Goal: Information Seeking & Learning: Learn about a topic

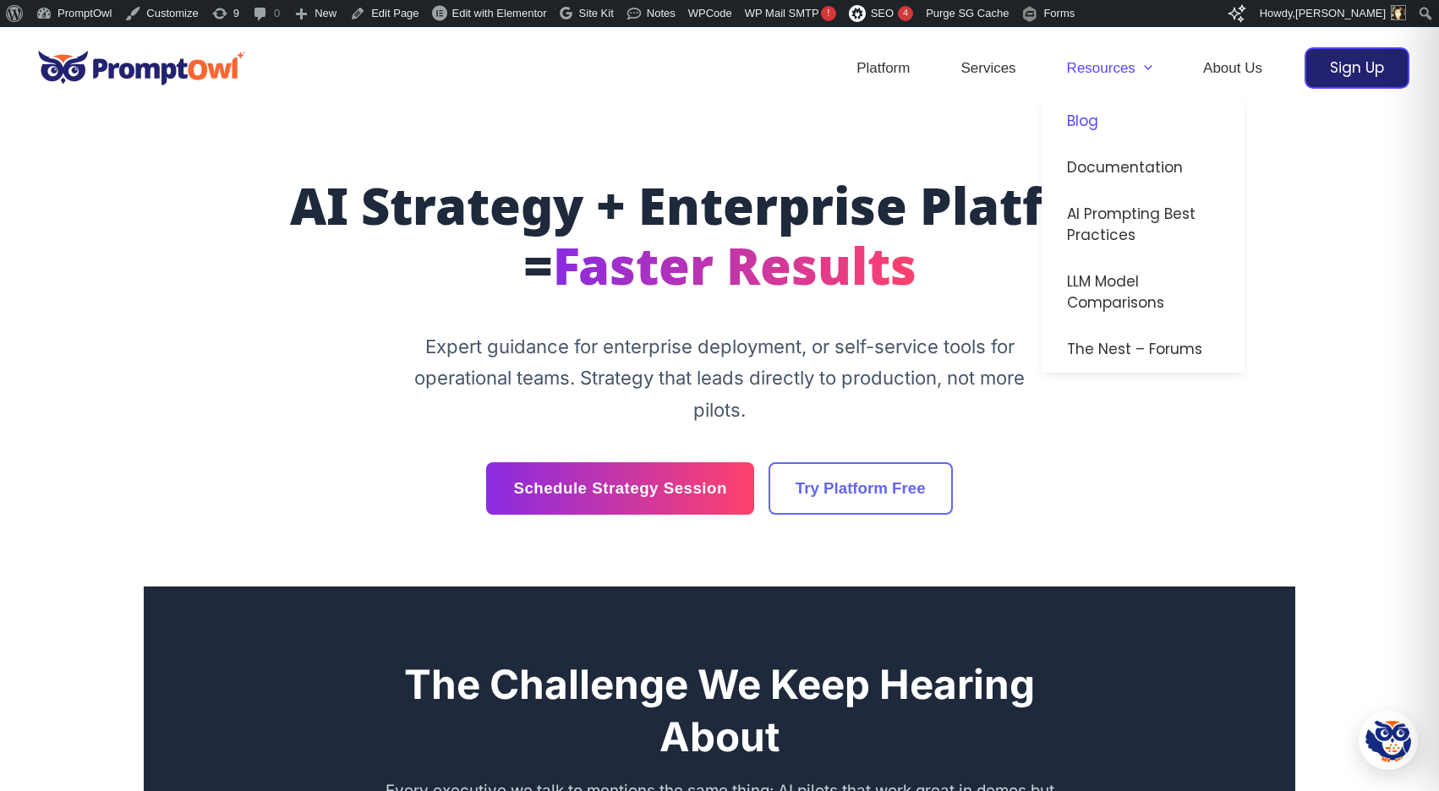
click at [1083, 117] on link "Blog" at bounding box center [1142, 121] width 203 height 46
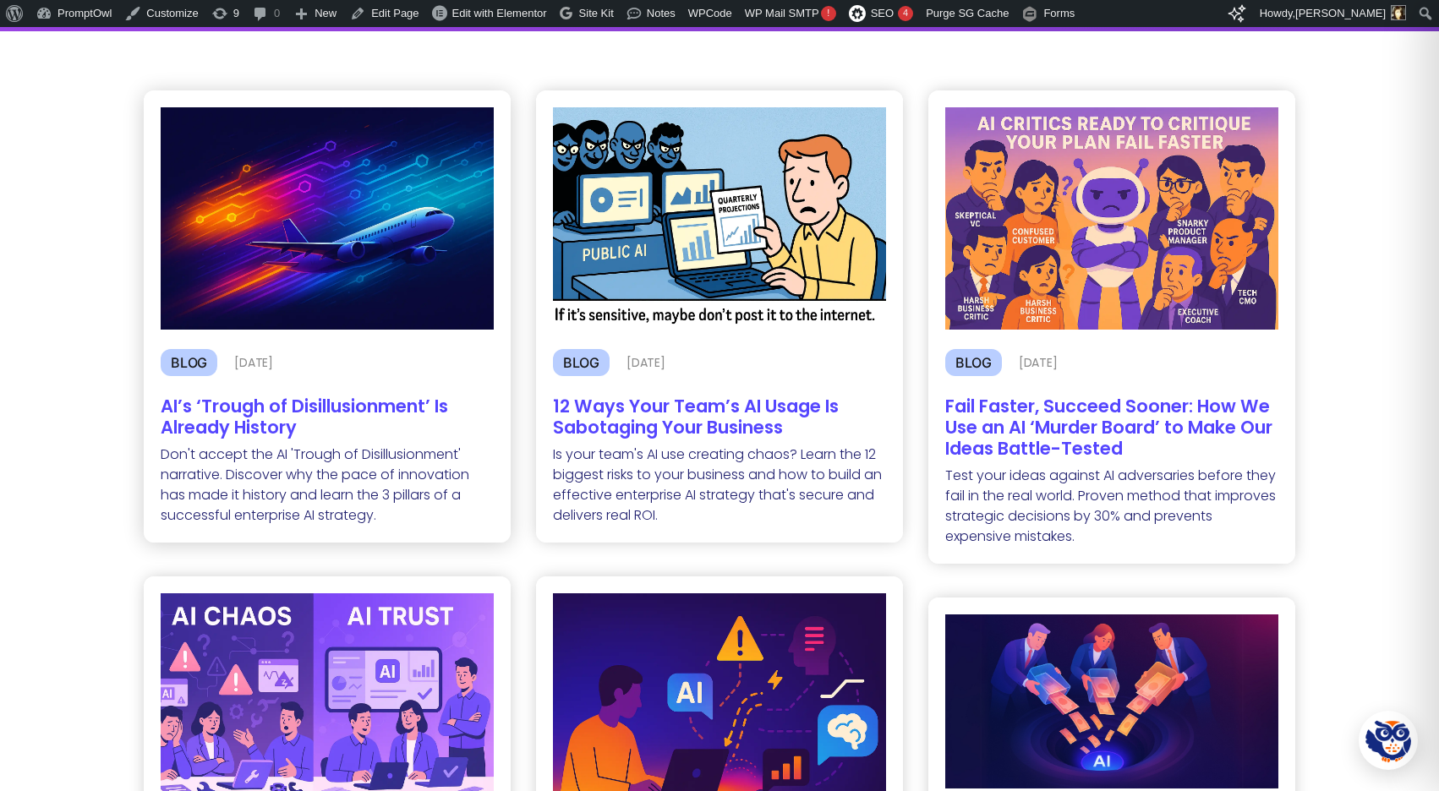
scroll to position [378, 0]
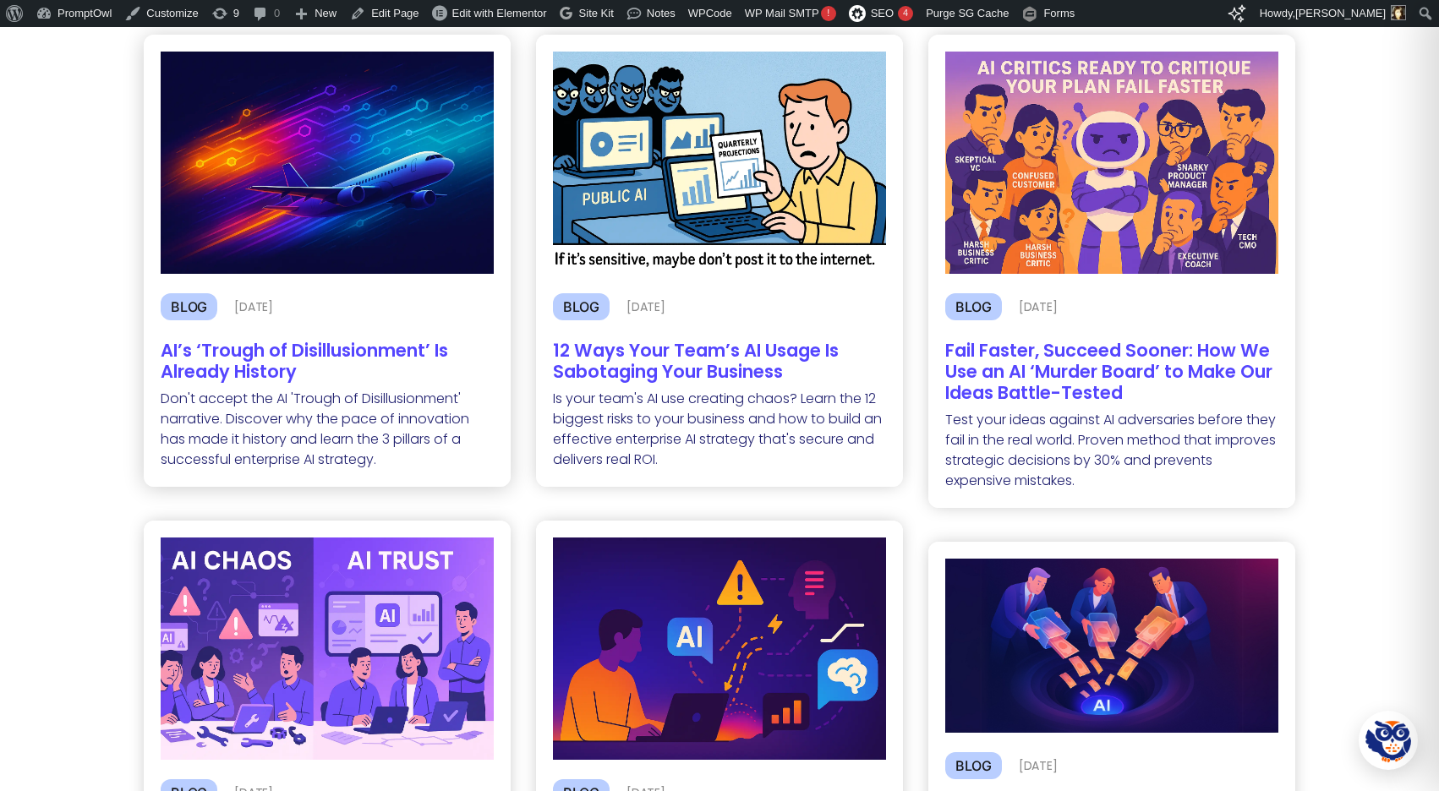
click at [329, 350] on h2 "AI’s ‘Trough of Disillusionment’ Is Already History" at bounding box center [327, 361] width 333 height 42
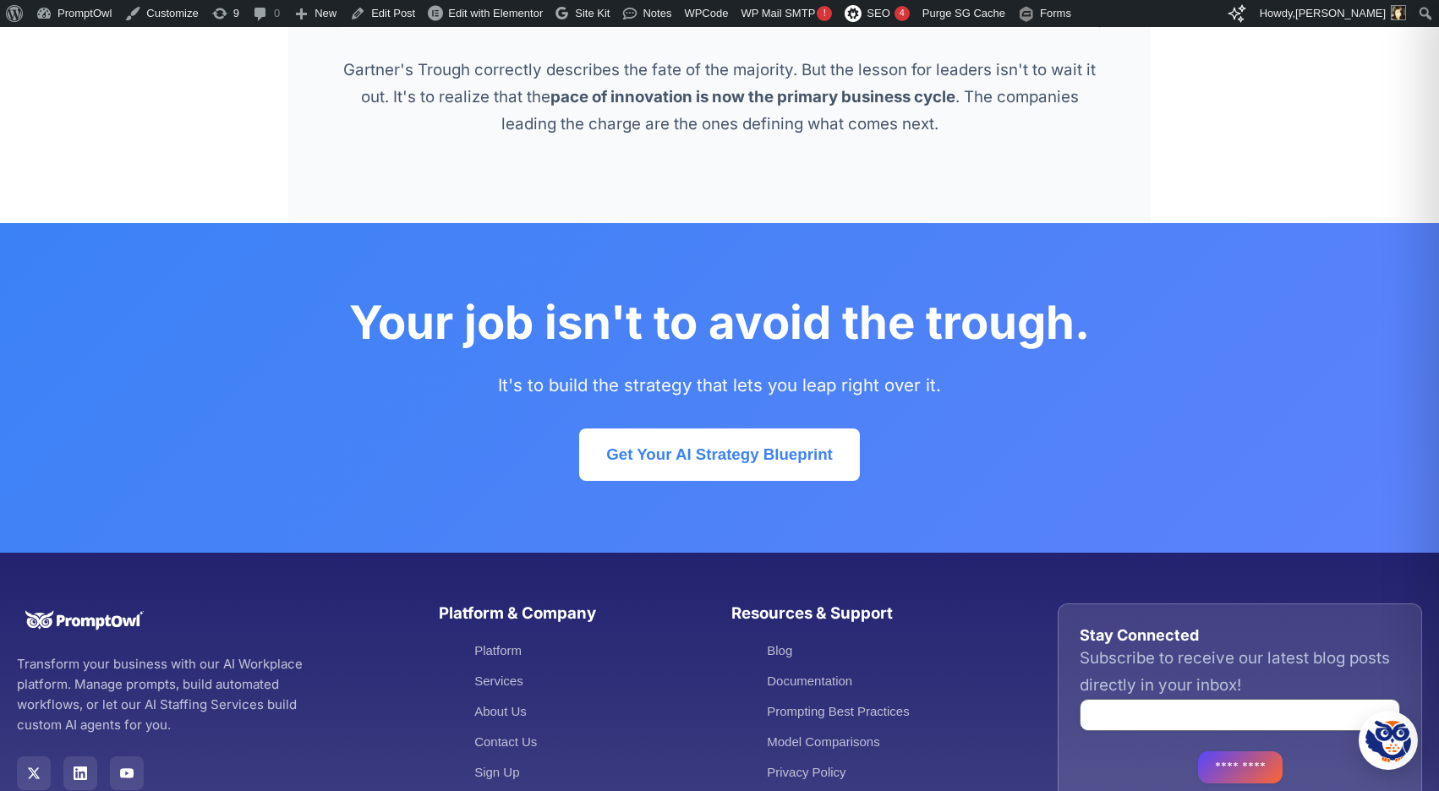
scroll to position [4578, 0]
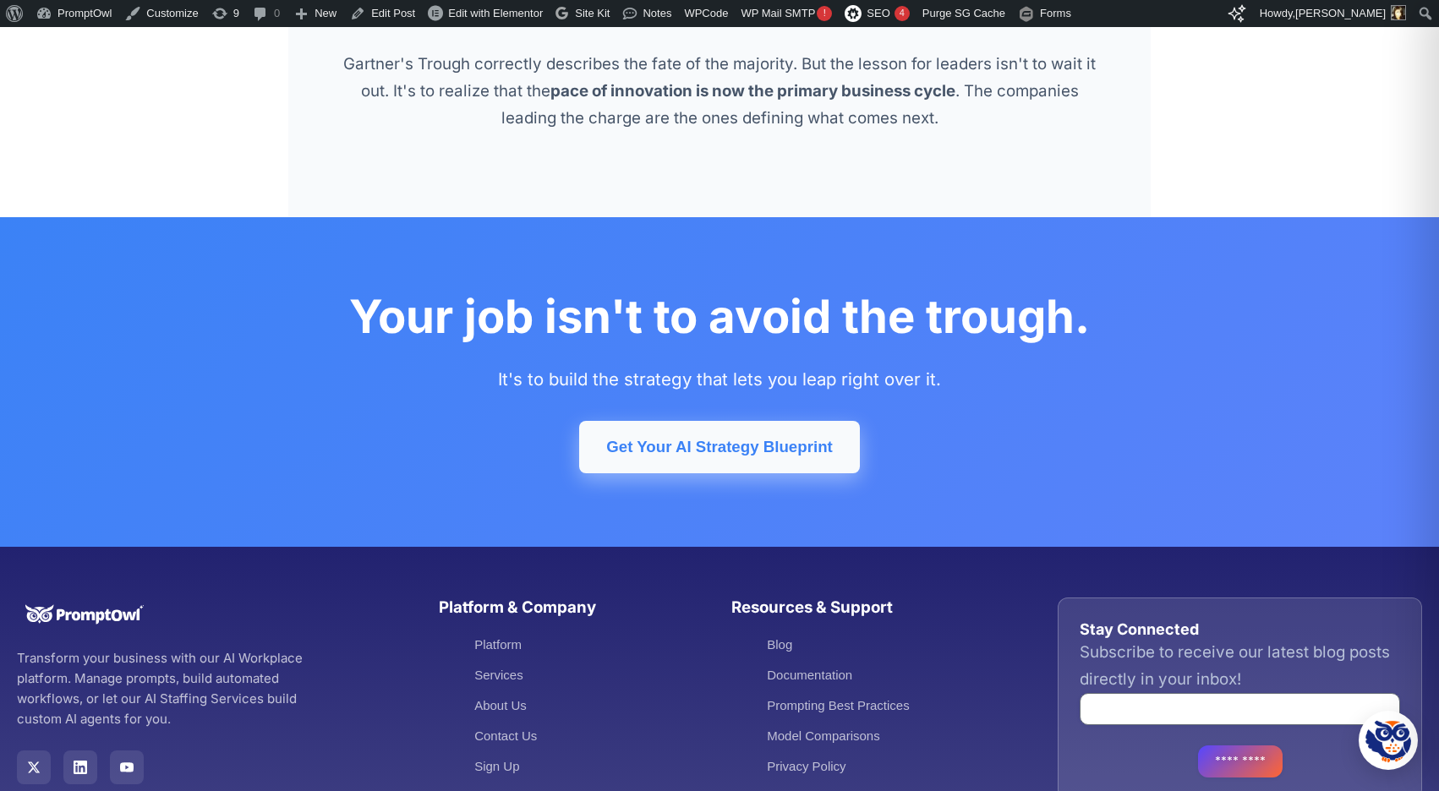
click at [690, 450] on link "Get Your AI Strategy Blueprint" at bounding box center [719, 447] width 281 height 52
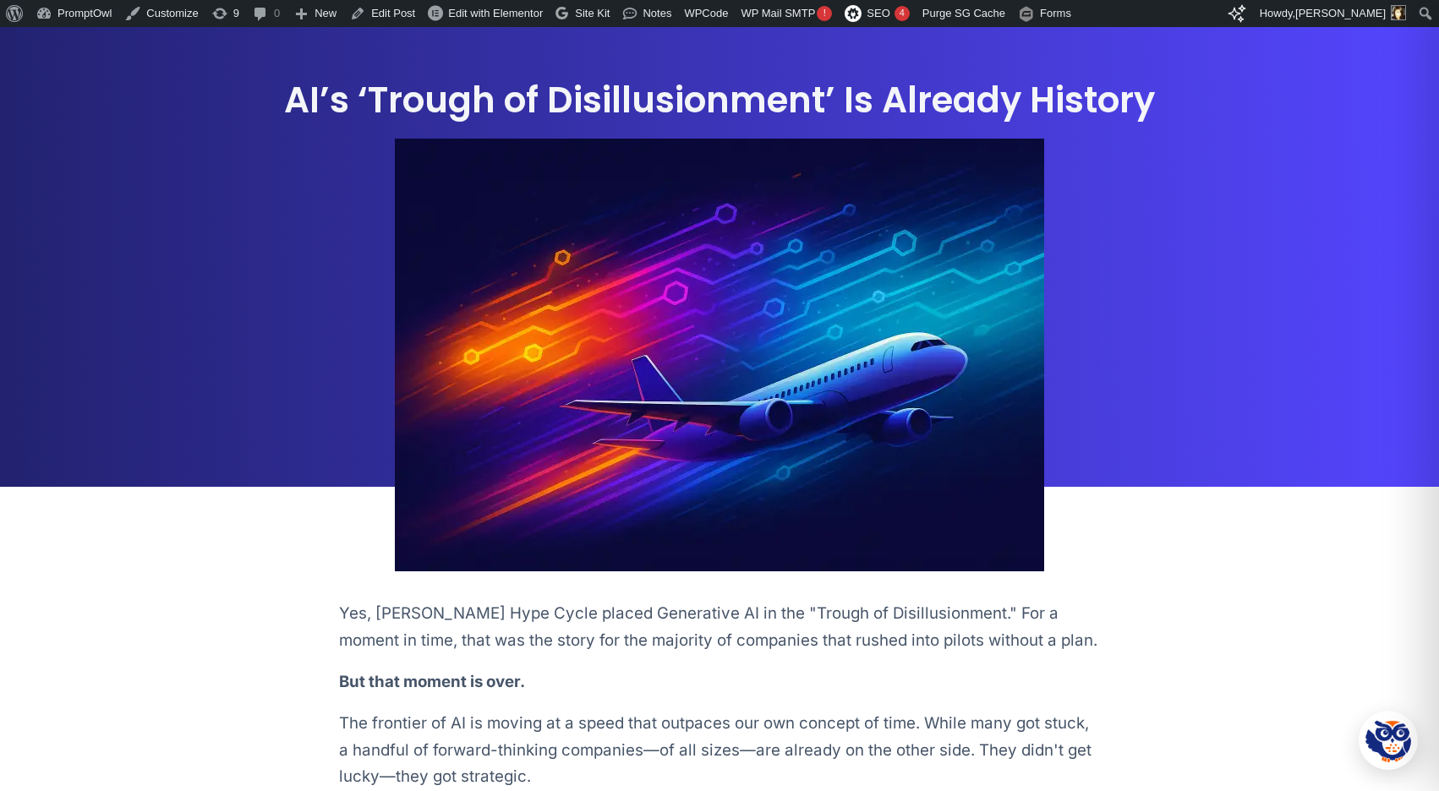
scroll to position [0, 0]
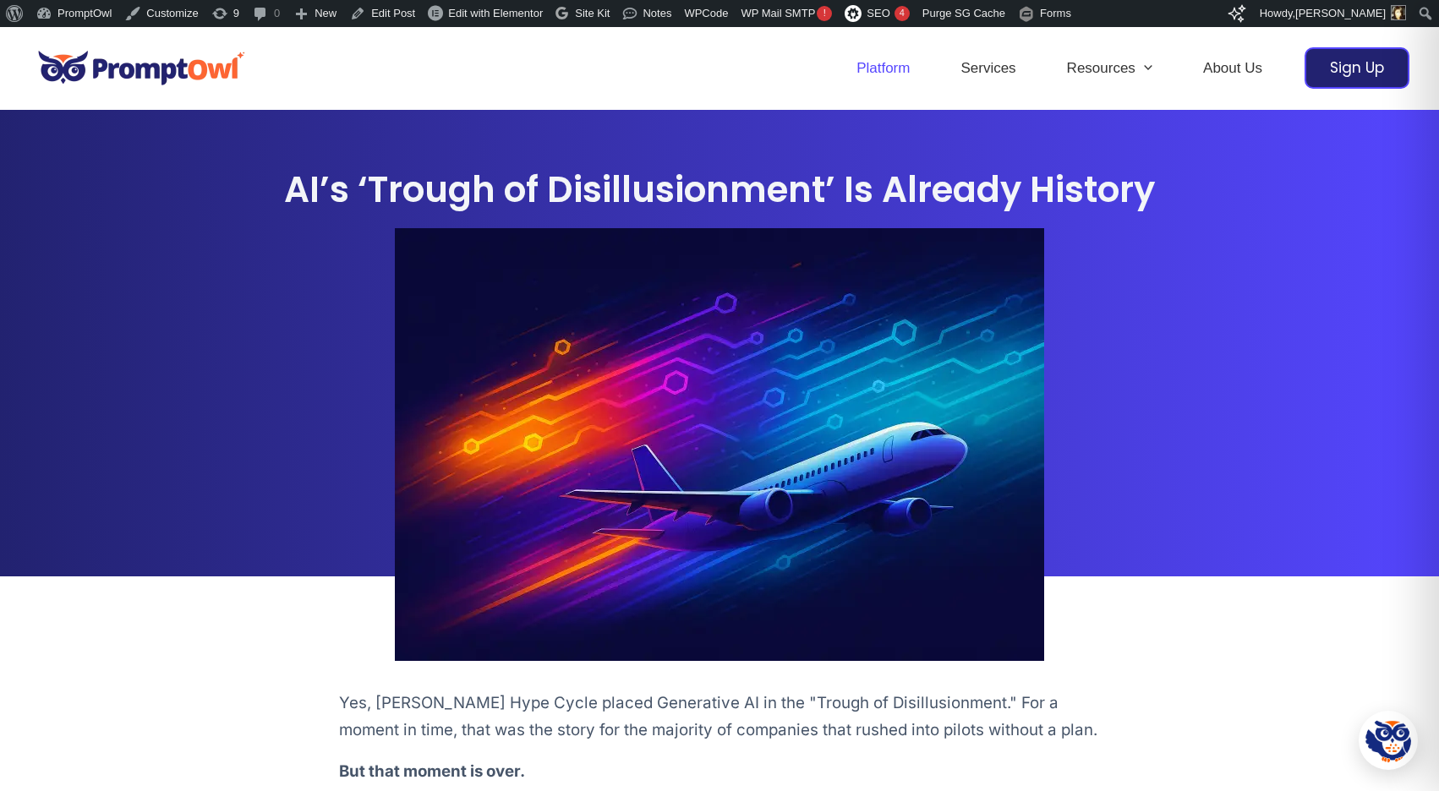
click at [866, 69] on link "Platform" at bounding box center [883, 68] width 104 height 59
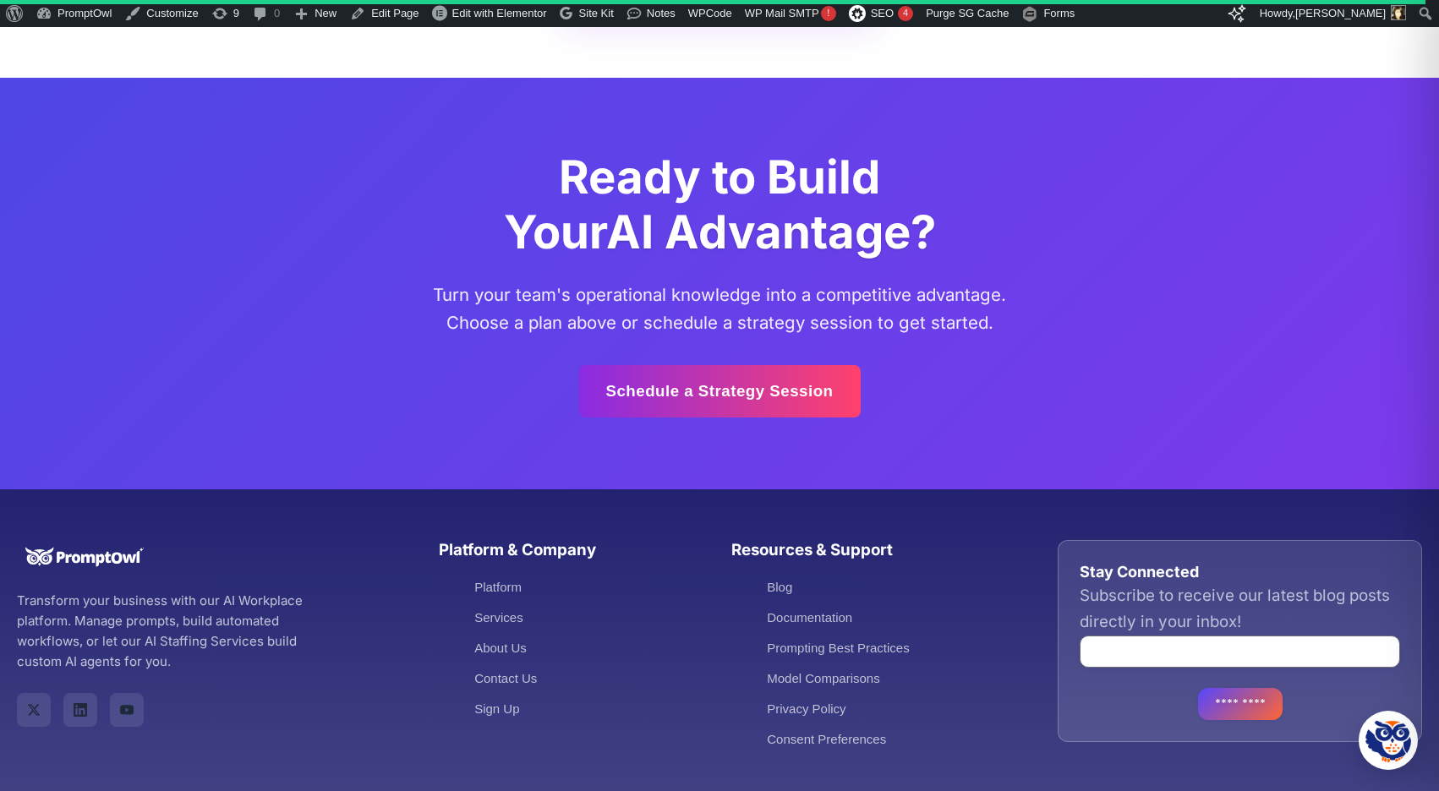
scroll to position [5589, 0]
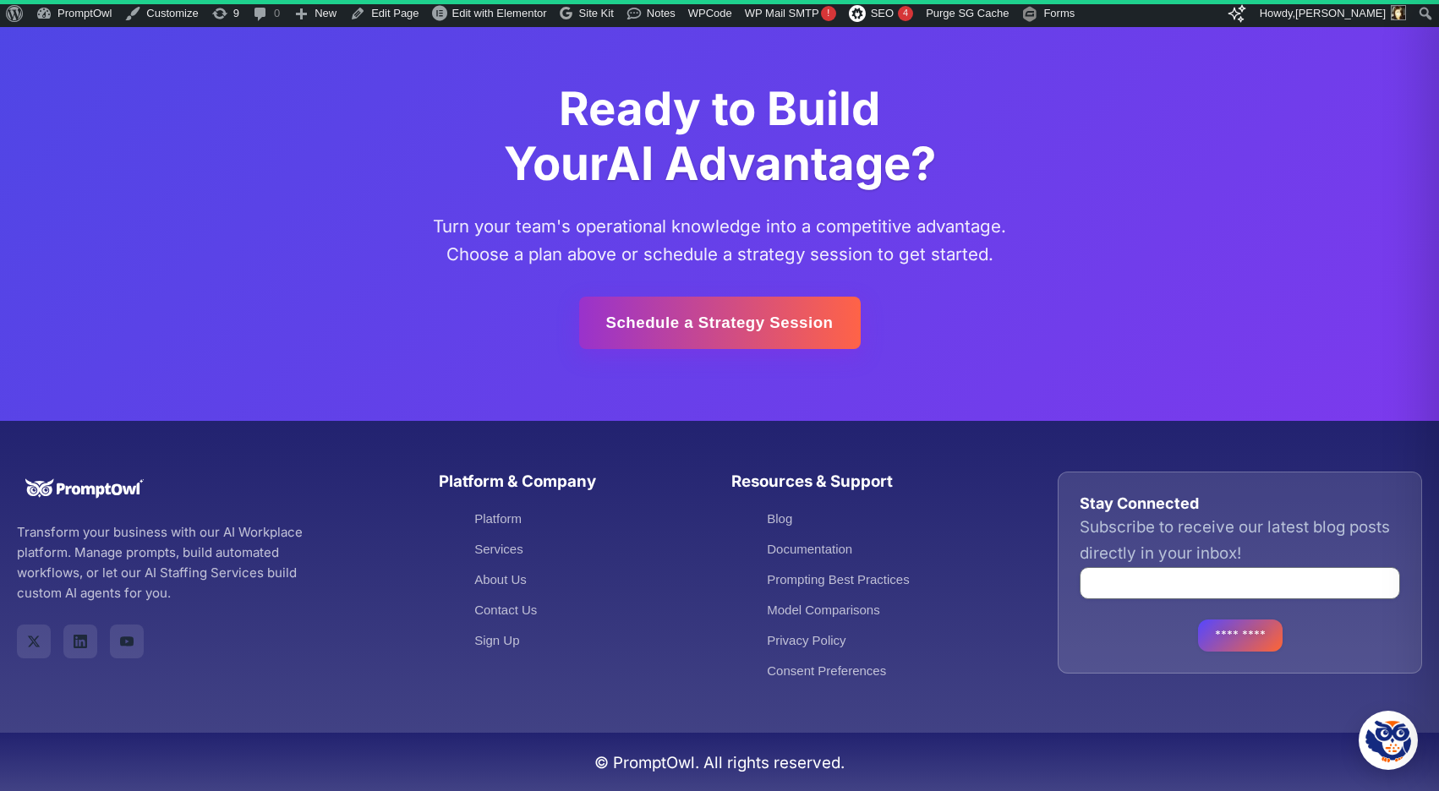
click at [645, 322] on link "Schedule a Strategy Session" at bounding box center [719, 323] width 281 height 52
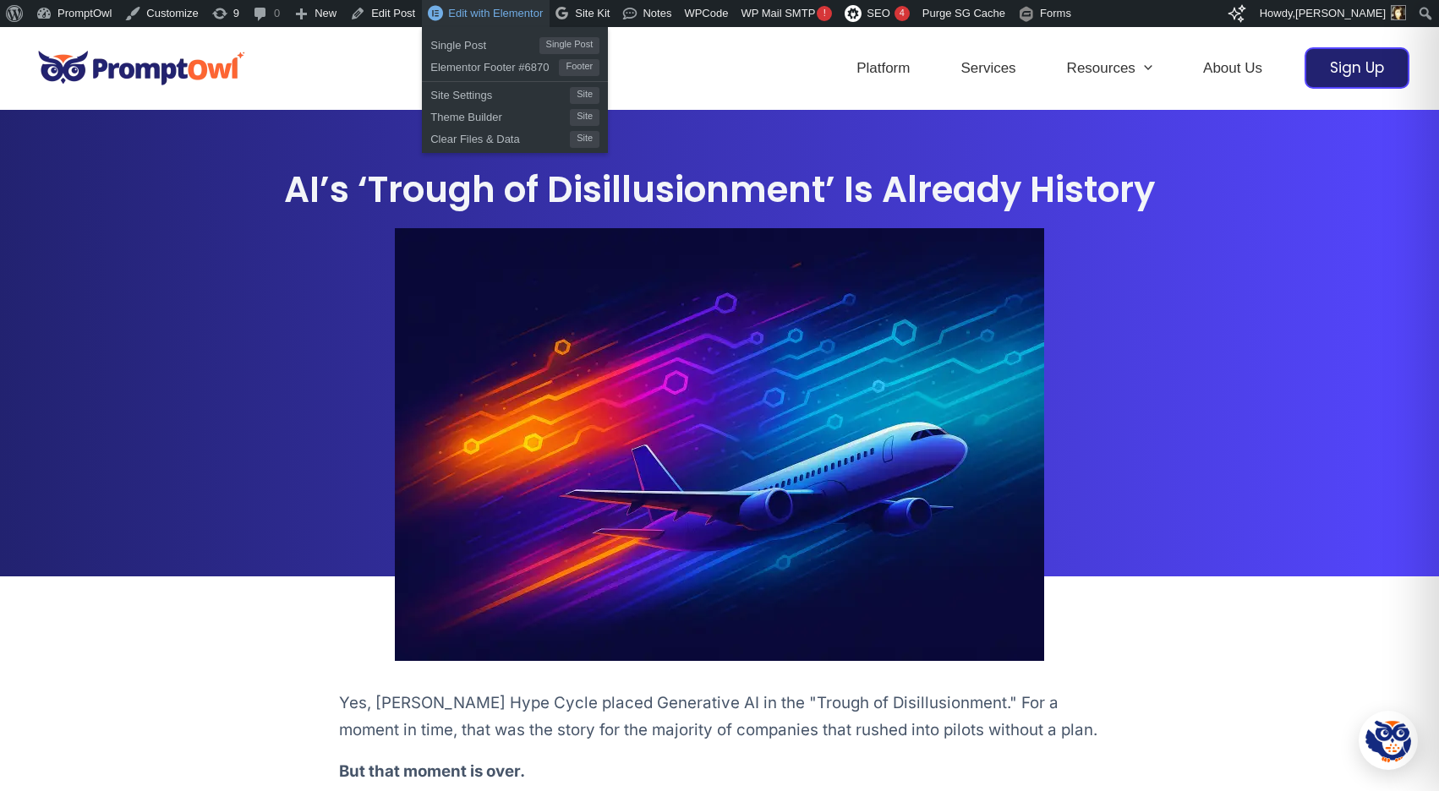
click at [499, 13] on span "Edit with Elementor" at bounding box center [495, 13] width 95 height 13
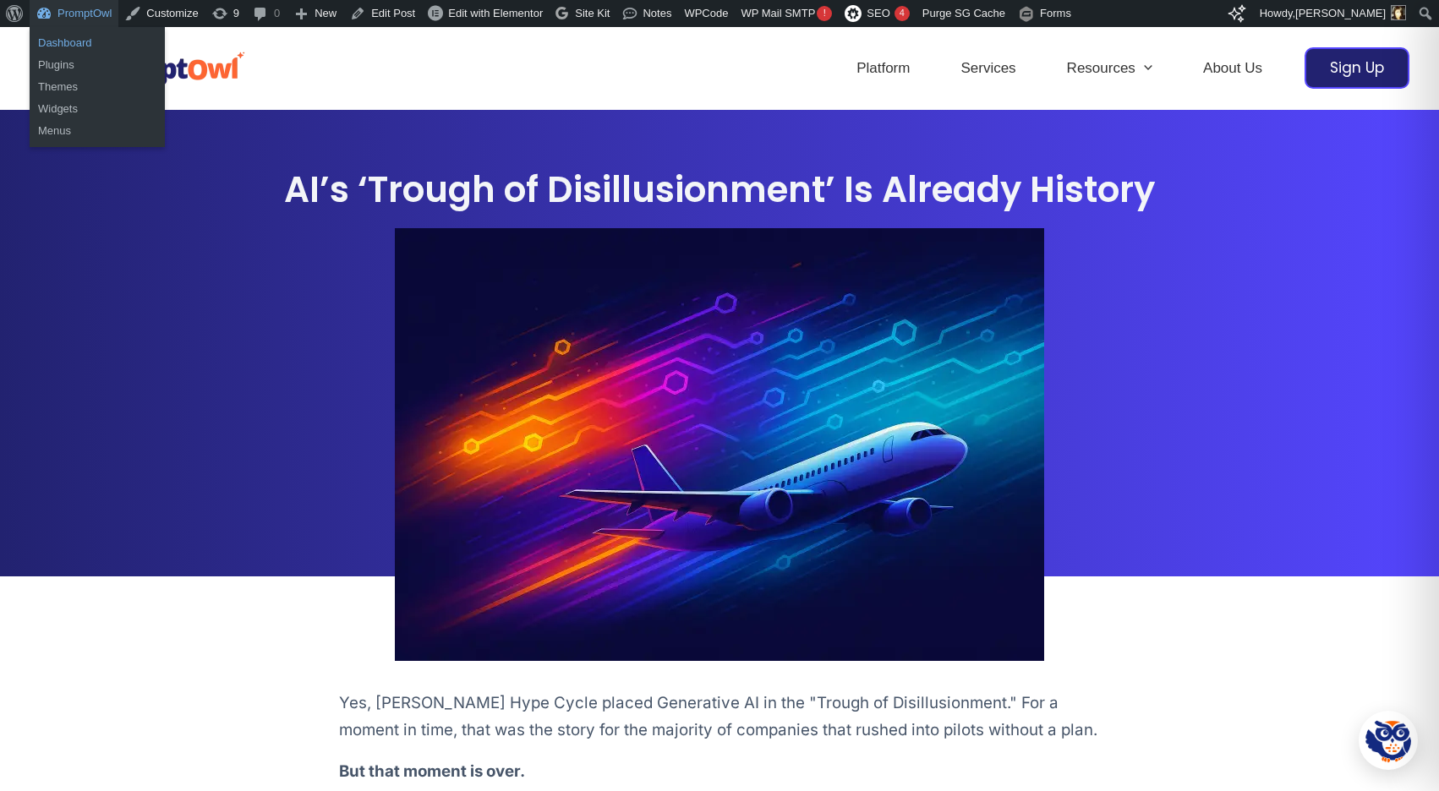
click at [63, 46] on link "Dashboard" at bounding box center [97, 43] width 135 height 22
